Goal: Information Seeking & Learning: Learn about a topic

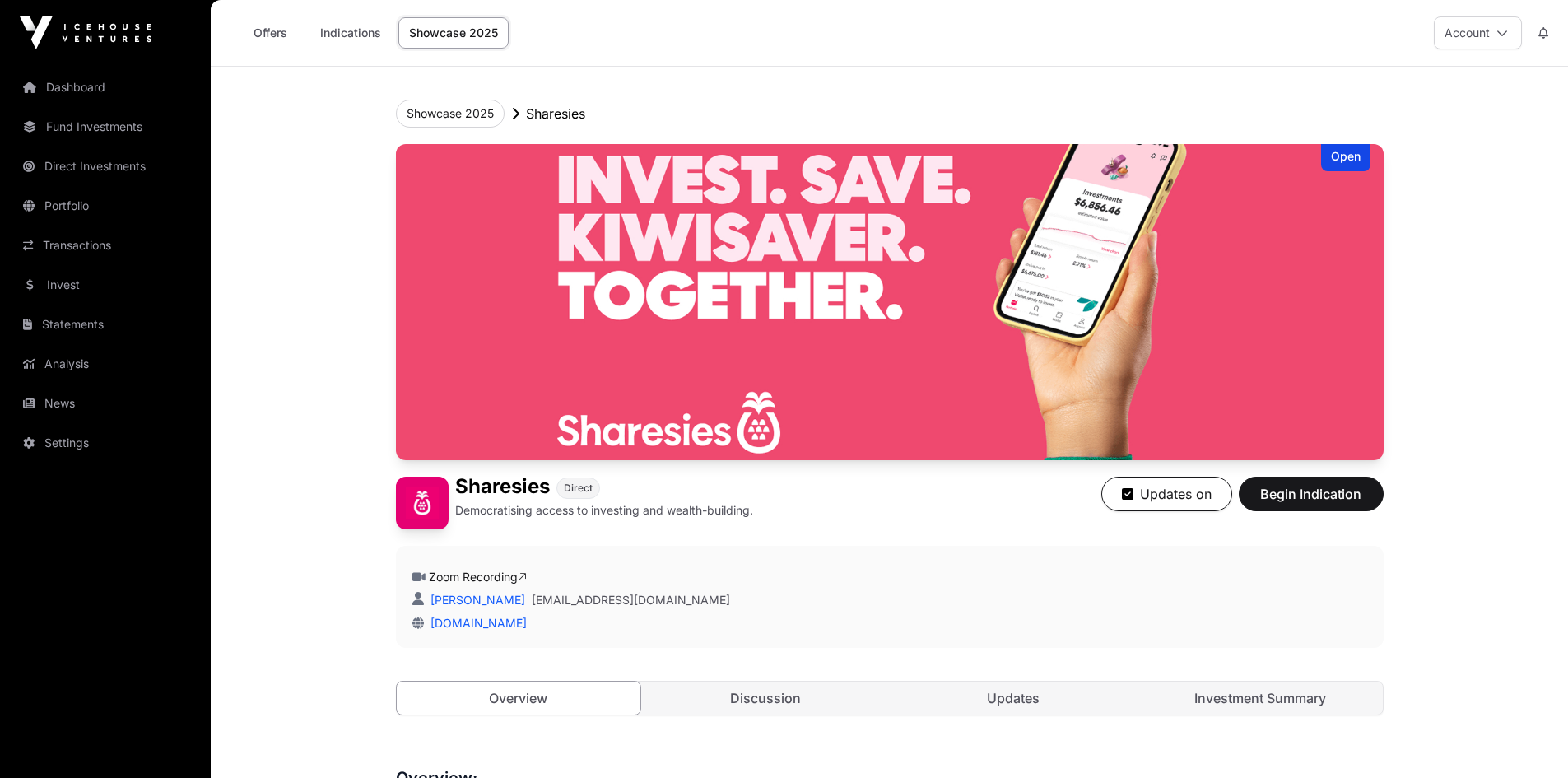
scroll to position [2717, 0]
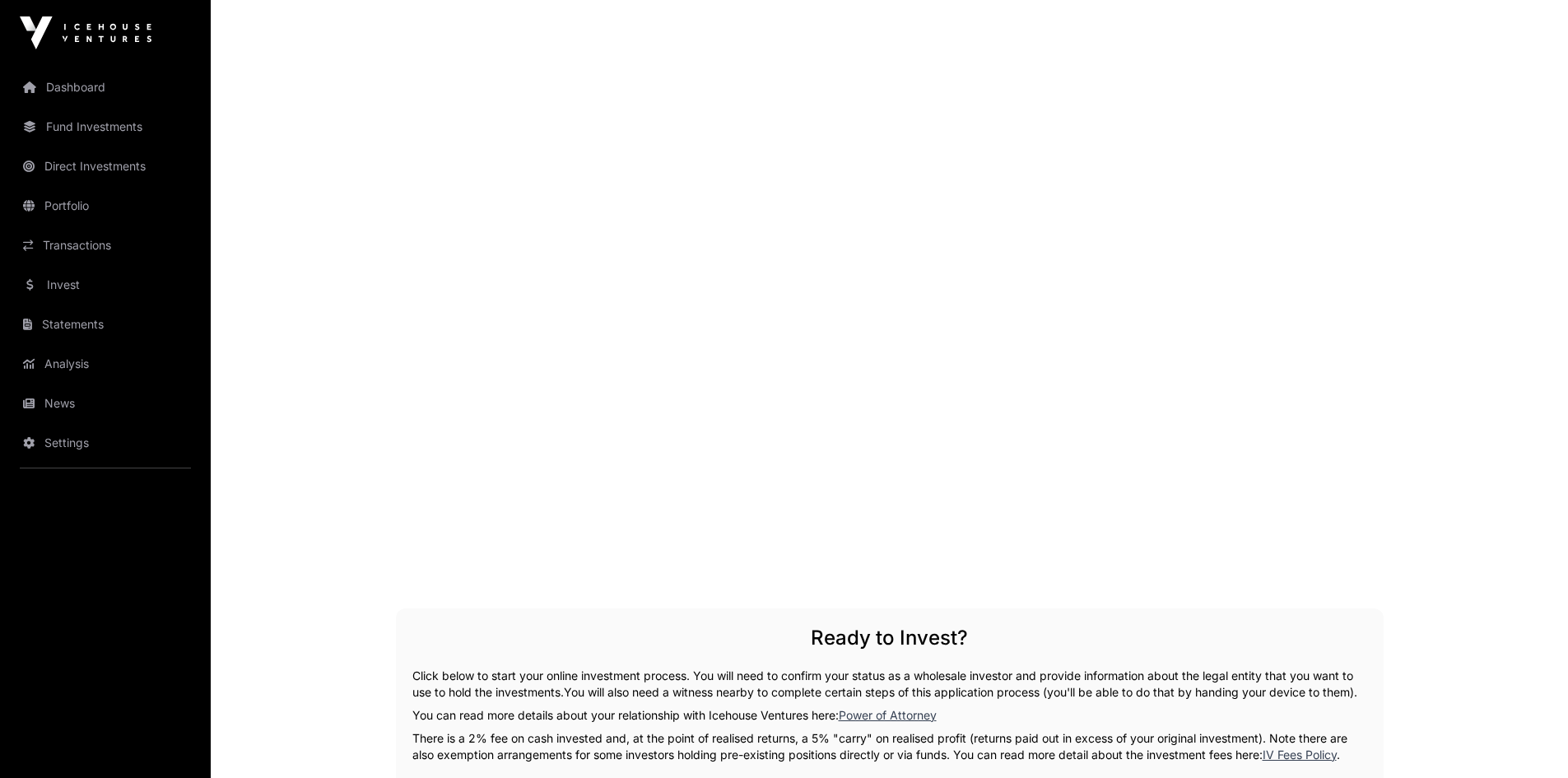
click at [66, 402] on link "News" at bounding box center [105, 403] width 184 height 36
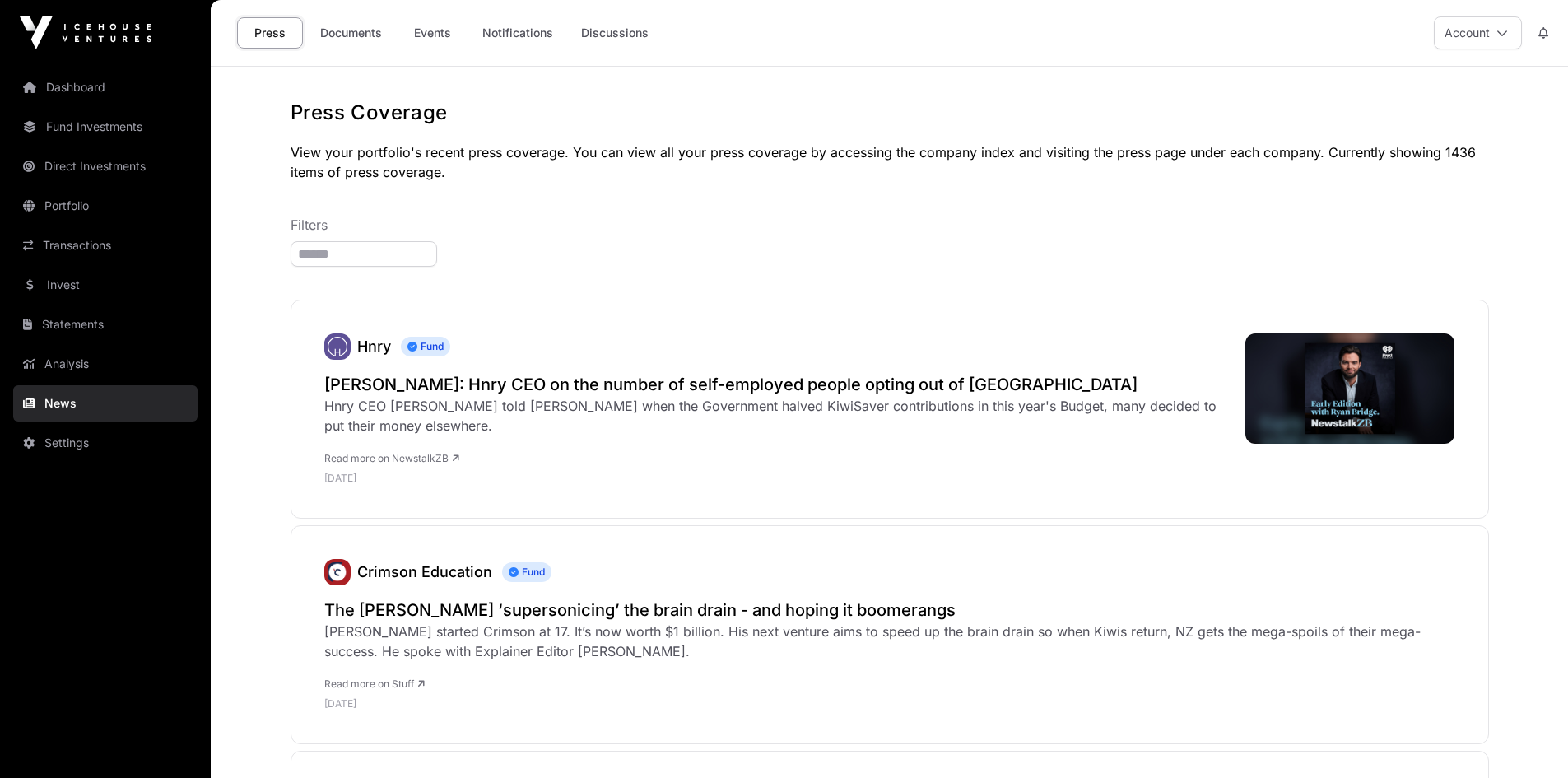
click at [349, 33] on link "Documents" at bounding box center [351, 33] width 83 height 32
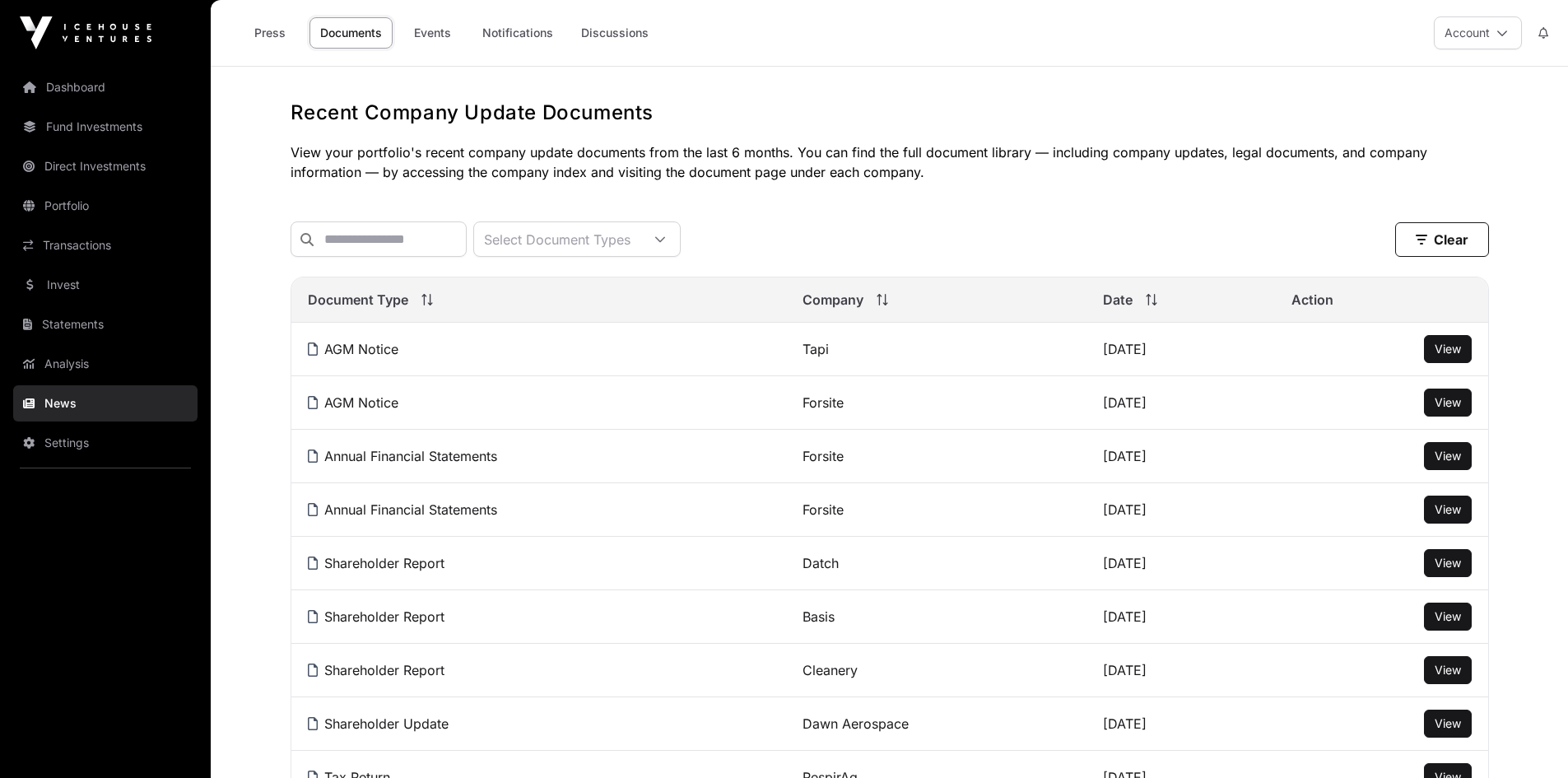
click at [440, 26] on link "Events" at bounding box center [432, 33] width 66 height 32
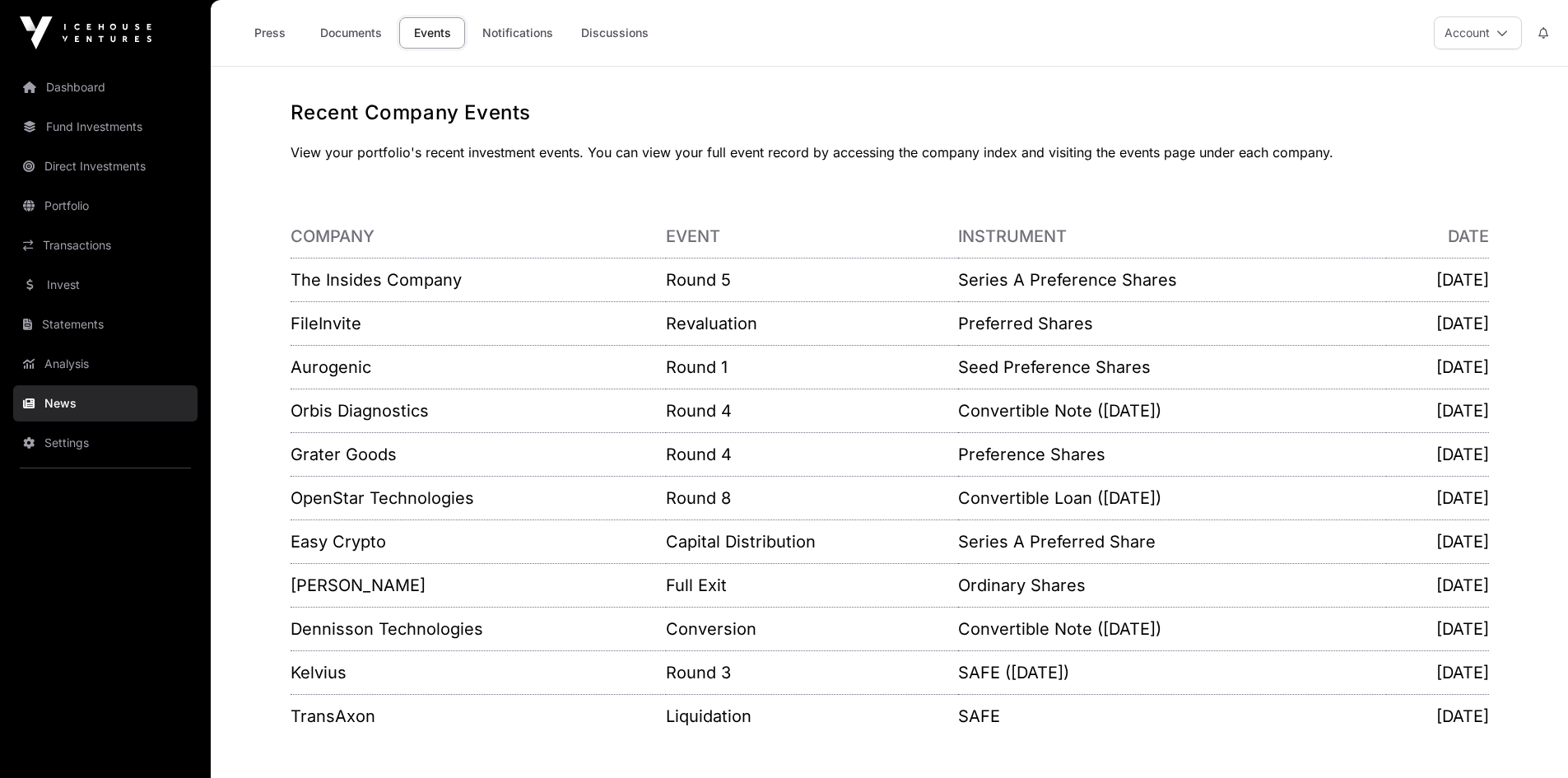
click at [48, 274] on link "Invest" at bounding box center [105, 285] width 184 height 36
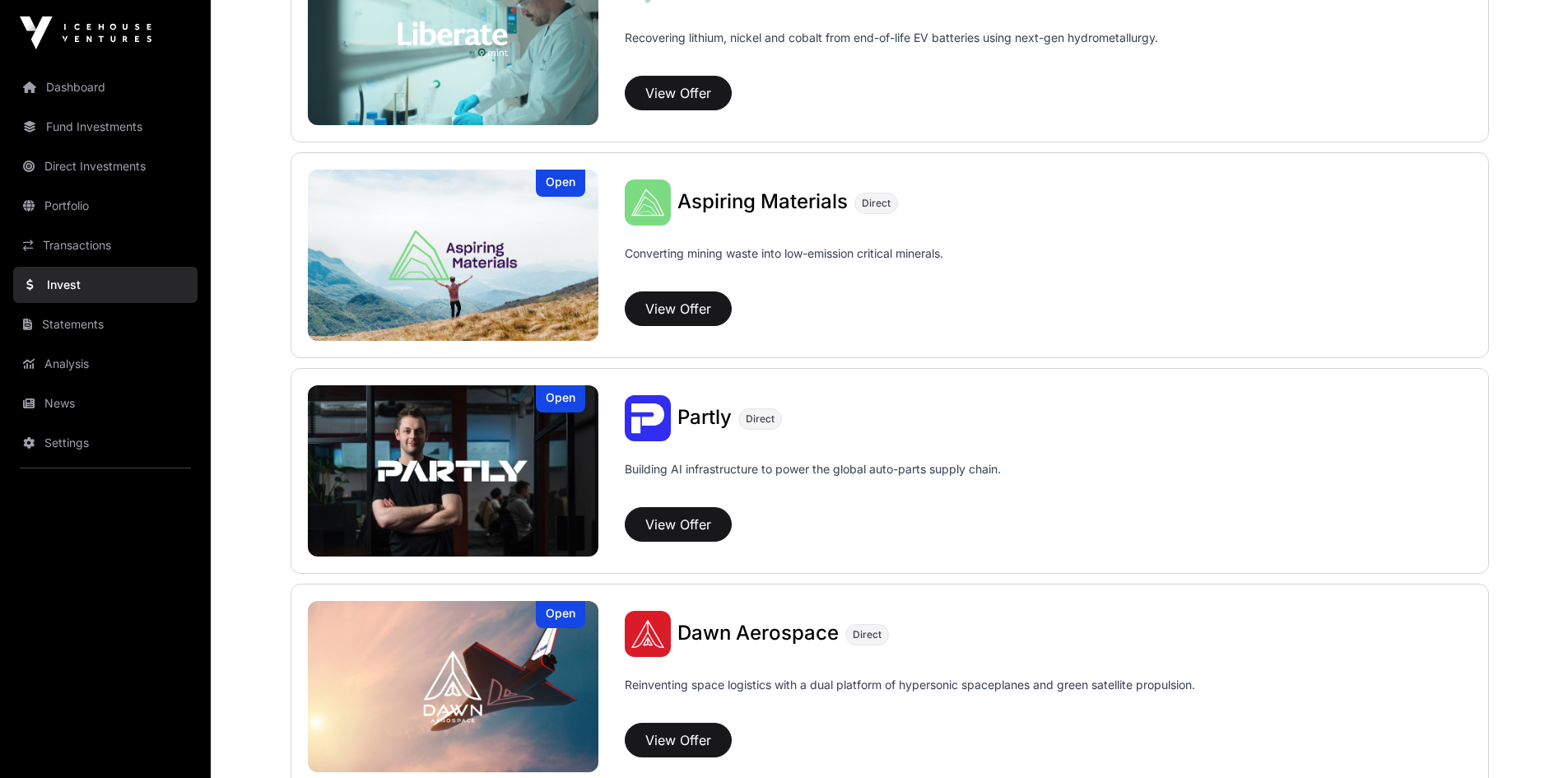
scroll to position [1327, 0]
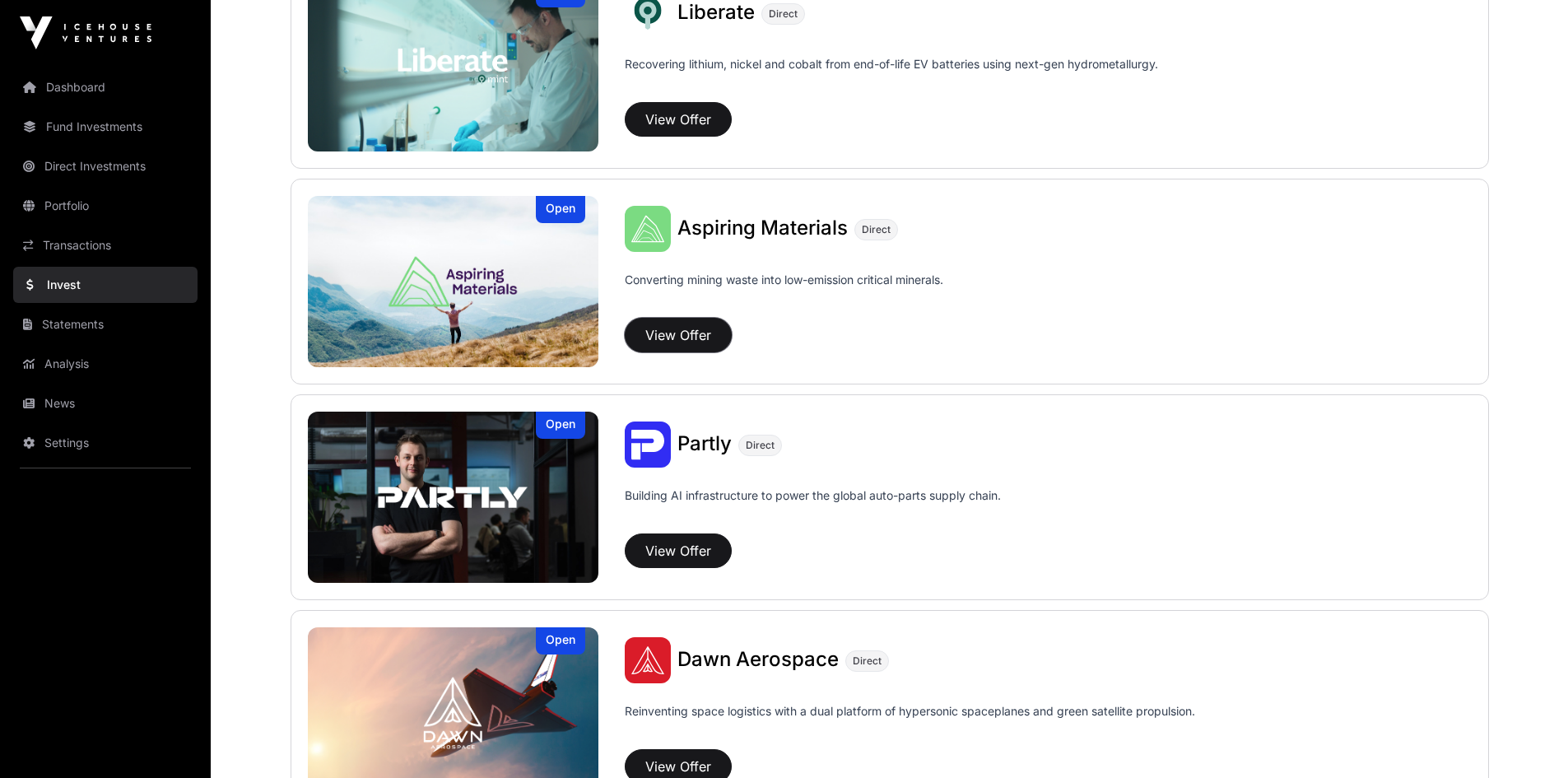
click at [670, 335] on button "View Offer" at bounding box center [677, 335] width 107 height 34
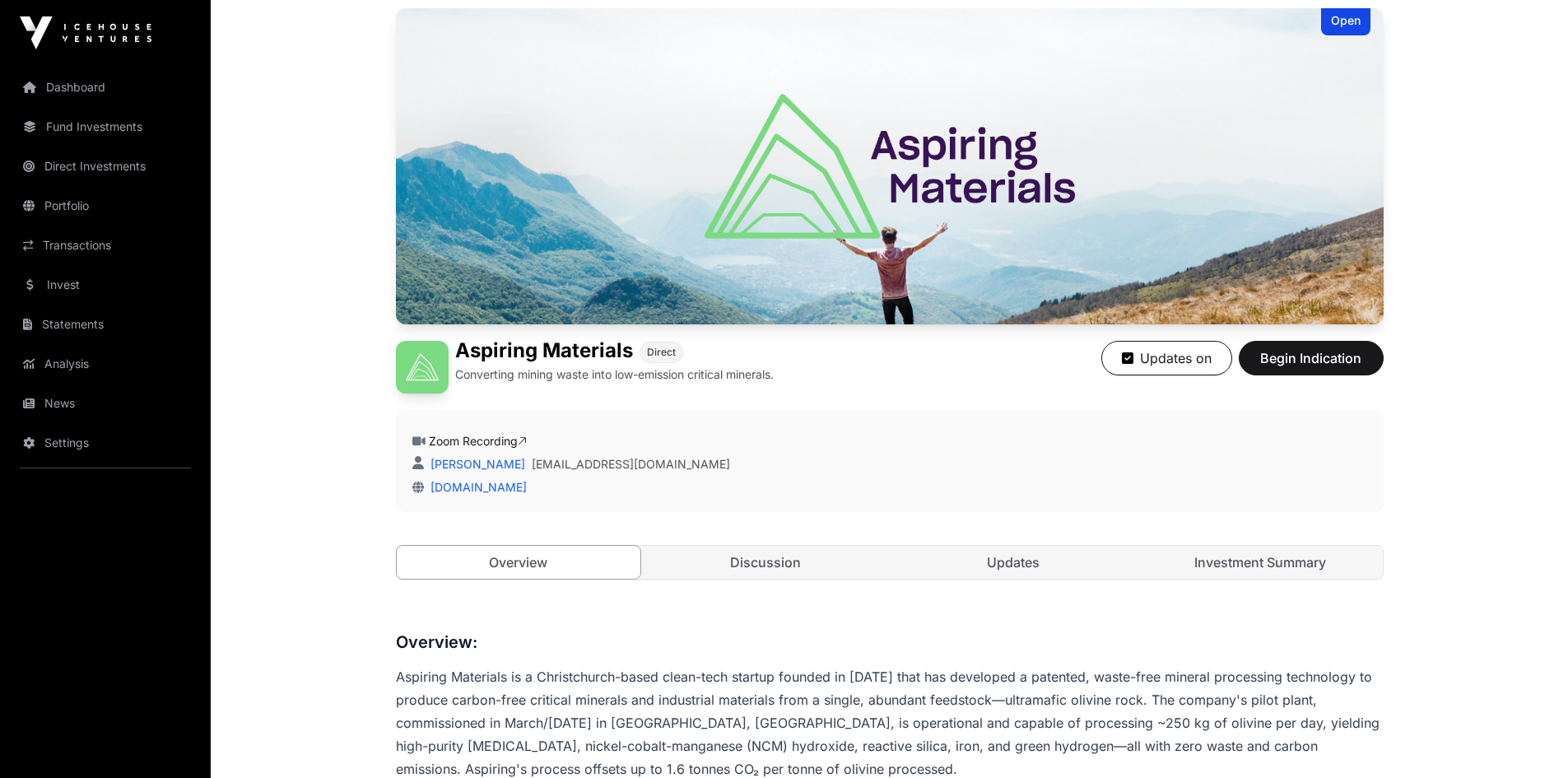
scroll to position [412, 0]
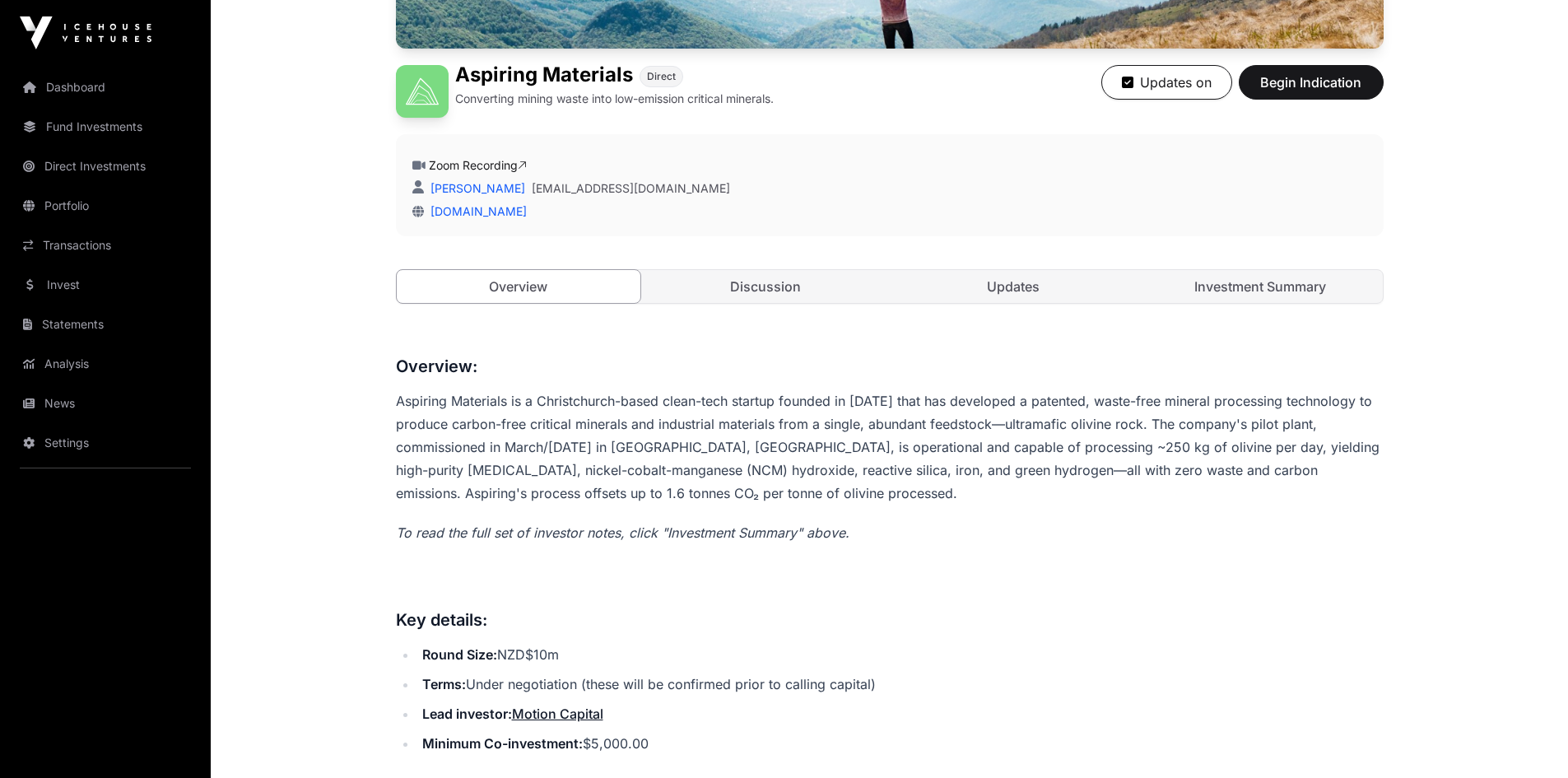
click at [785, 287] on link "Discussion" at bounding box center [765, 287] width 245 height 33
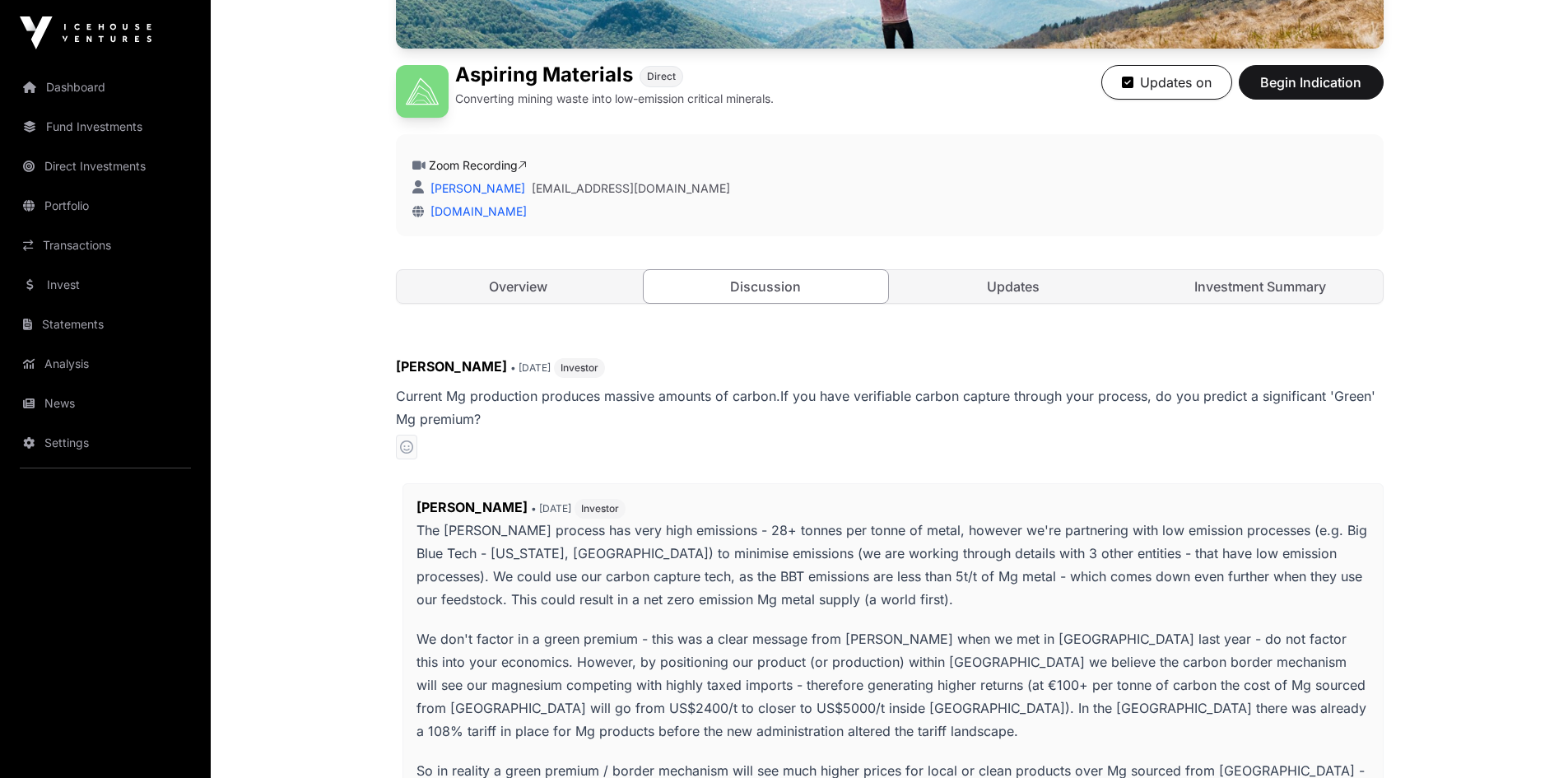
click at [1110, 281] on link "Updates" at bounding box center [1014, 287] width 245 height 33
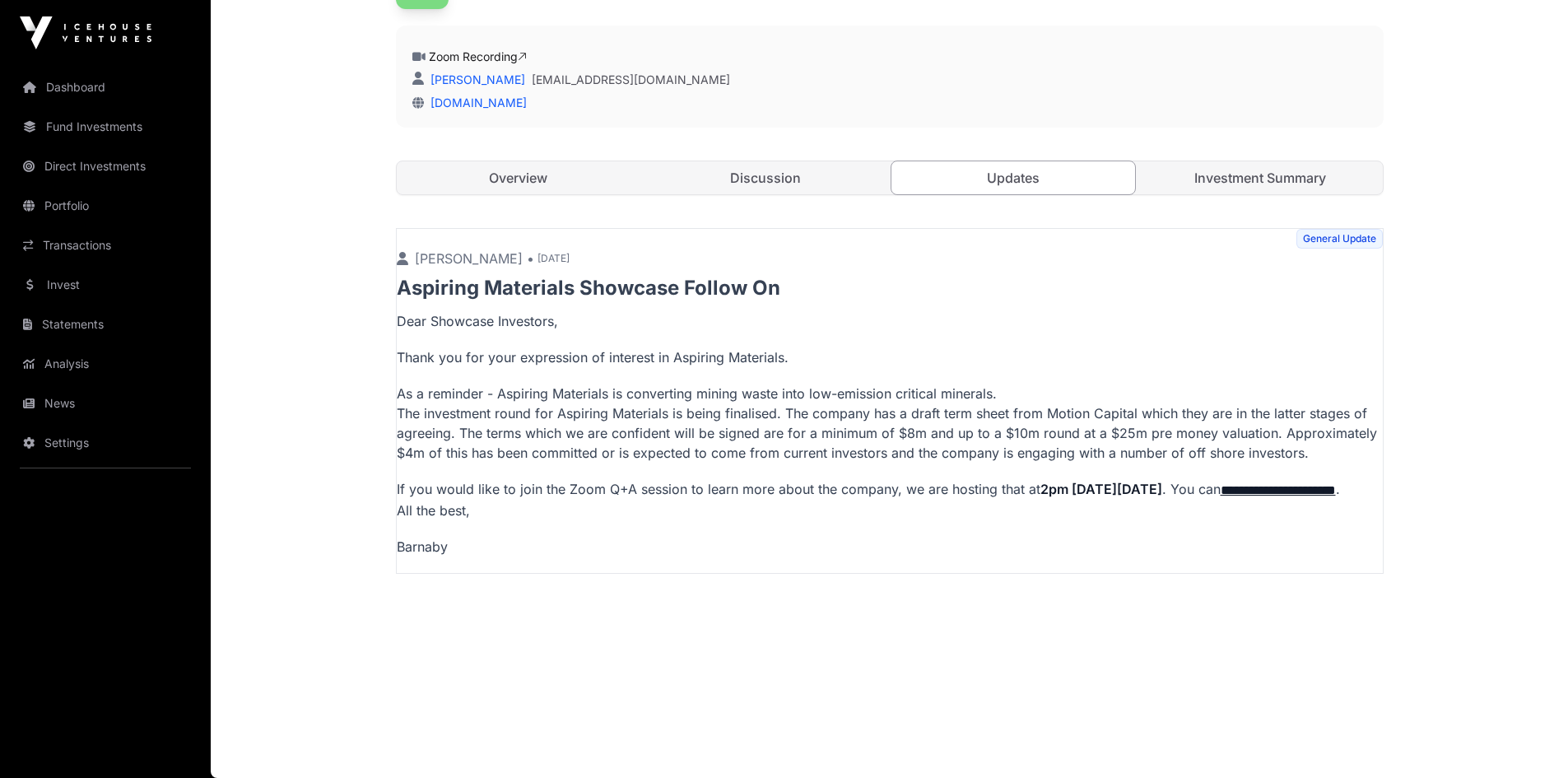
scroll to position [539, 0]
click at [1259, 169] on link "Investment Summary" at bounding box center [1260, 178] width 245 height 33
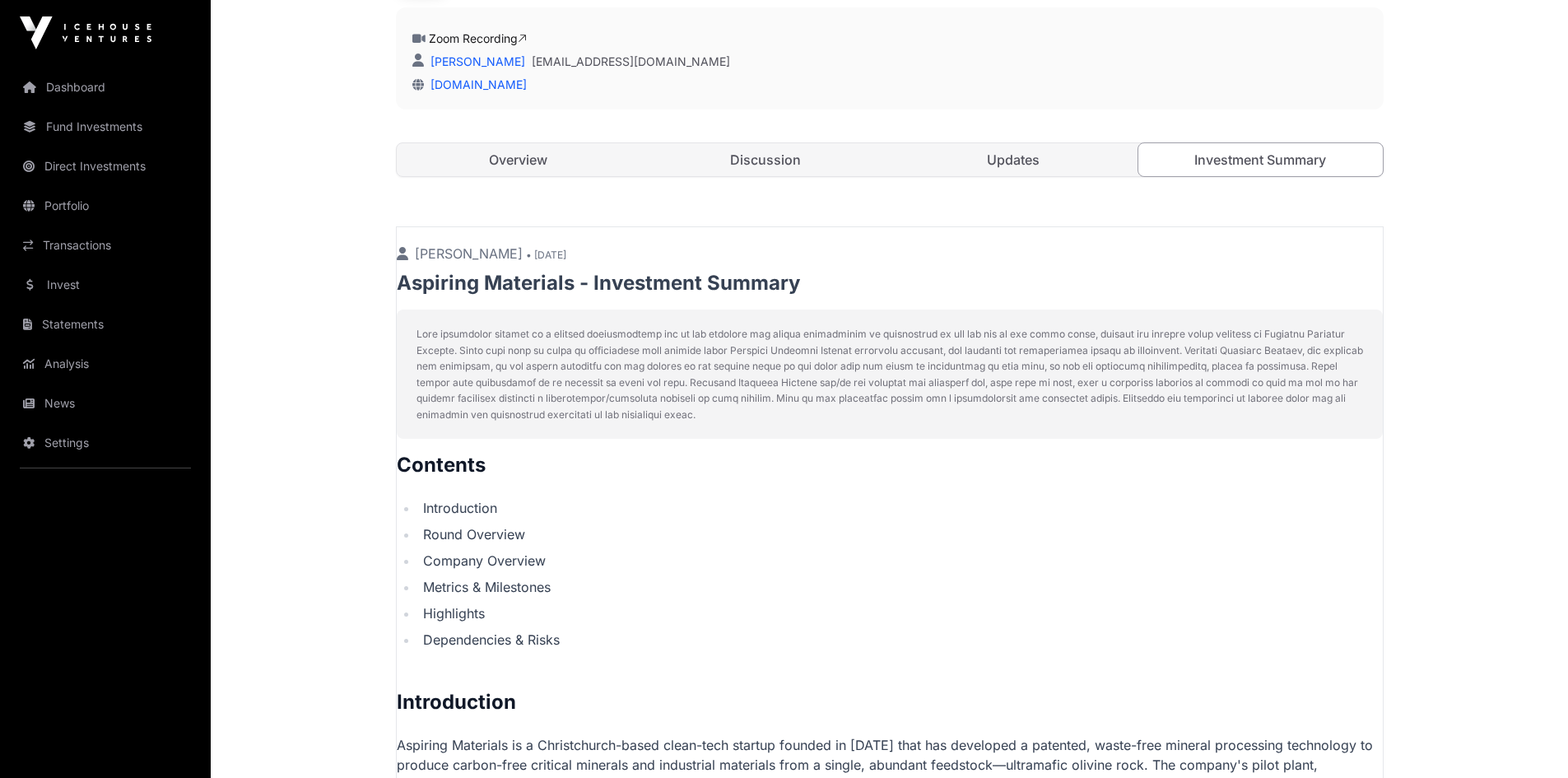
click at [757, 156] on link "Discussion" at bounding box center [765, 160] width 245 height 33
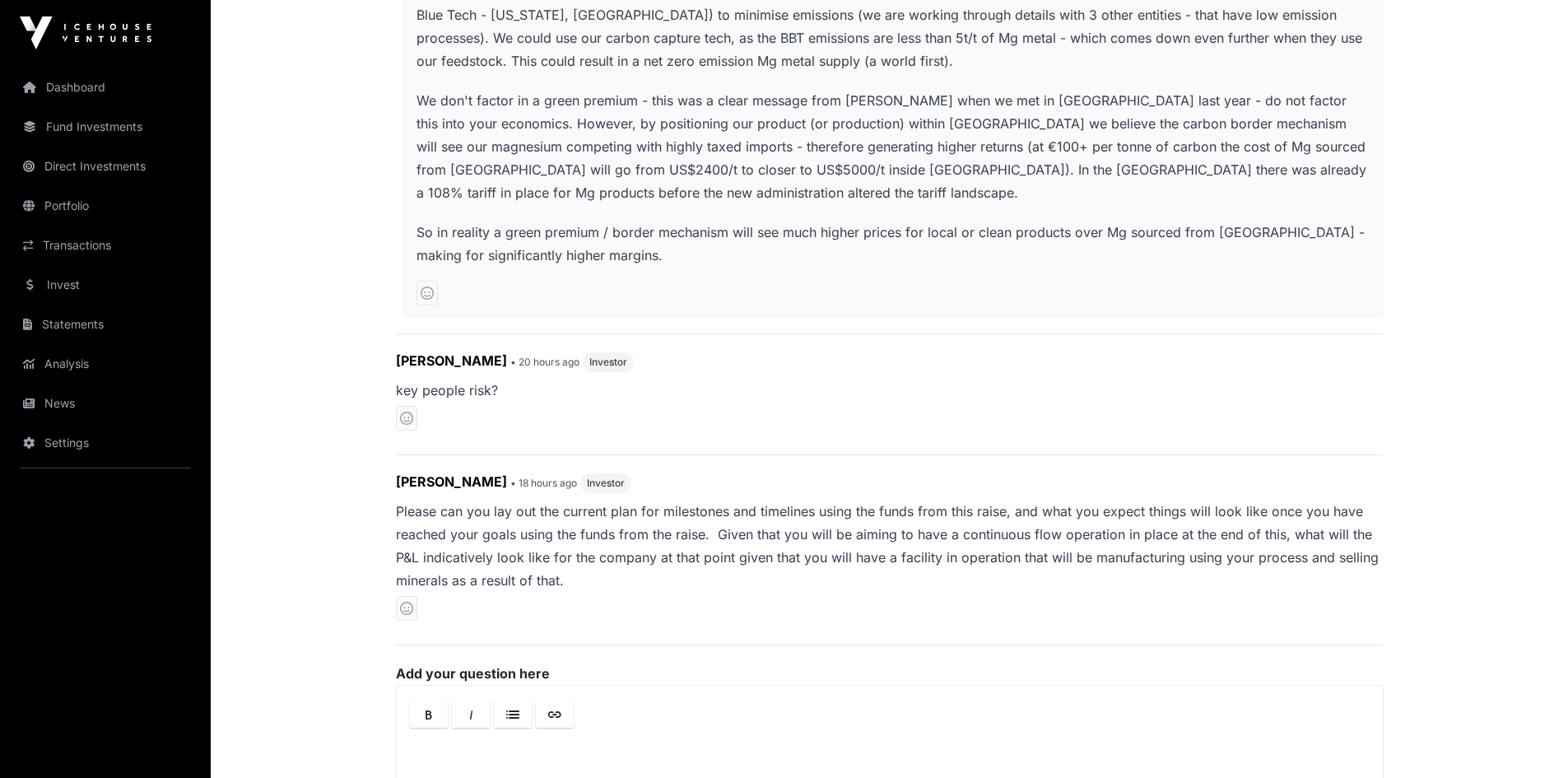
scroll to position [374, 0]
